Goal: Information Seeking & Learning: Learn about a topic

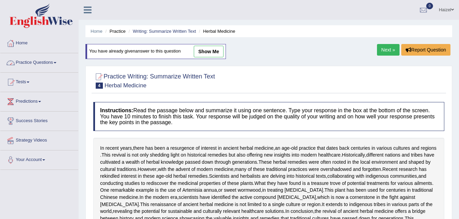
click at [57, 61] on link "Practice Questions" at bounding box center [39, 61] width 78 height 17
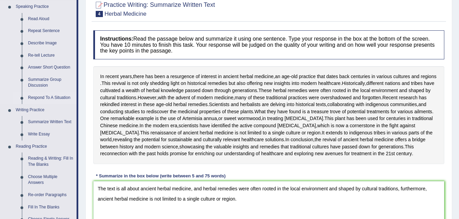
scroll to position [72, 0]
click at [56, 120] on link "Summarize Written Text" at bounding box center [51, 122] width 52 height 12
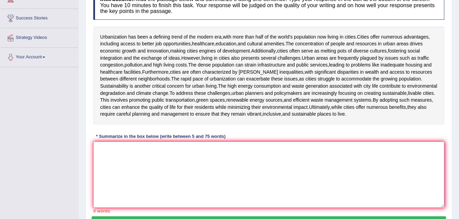
click at [252, 166] on textarea at bounding box center [268, 175] width 351 height 66
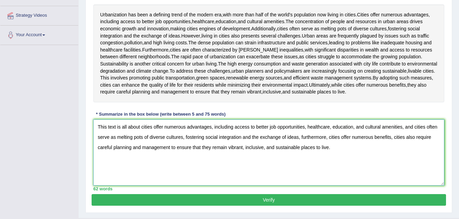
scroll to position [125, 0]
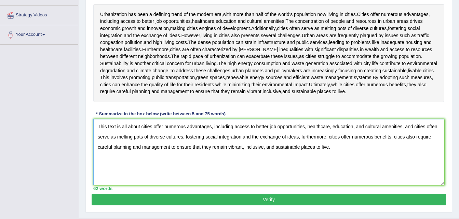
type textarea "This text is all about cities offer numerous advantages, including access to be…"
click at [265, 200] on button "Verify" at bounding box center [269, 200] width 354 height 12
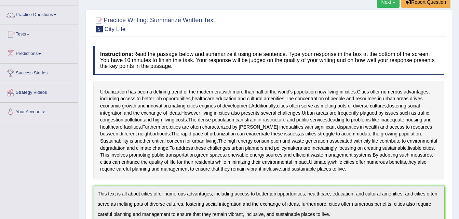
scroll to position [4, 0]
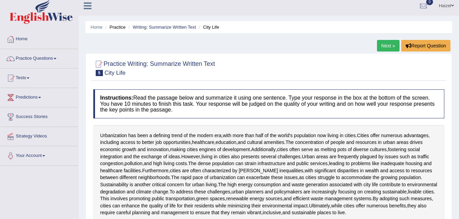
click at [56, 58] on link "Practice Questions" at bounding box center [39, 57] width 78 height 17
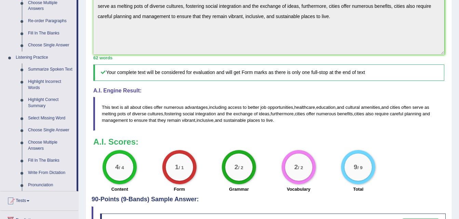
scroll to position [245, 0]
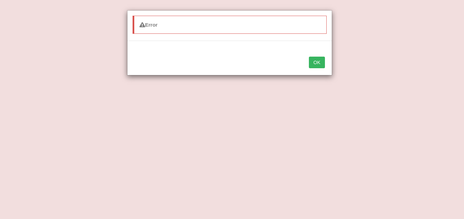
click at [312, 60] on button "OK" at bounding box center [317, 63] width 16 height 12
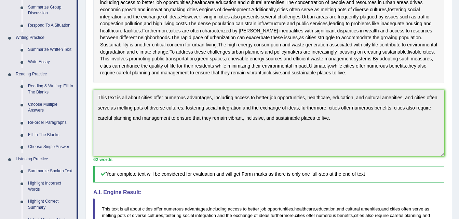
scroll to position [144, 0]
